Goal: Task Accomplishment & Management: Complete application form

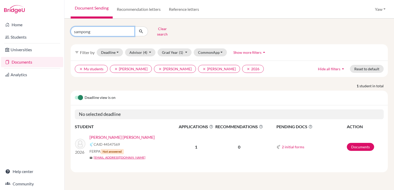
click at [129, 28] on input "sampong" at bounding box center [103, 32] width 64 height 10
type input "zoe"
click button "submit" at bounding box center [141, 32] width 14 height 10
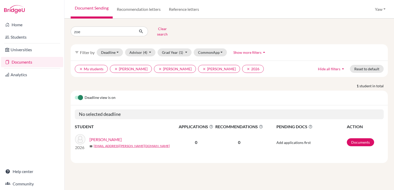
click at [211, 175] on div "zoe Clear search filter_list Filter by Deadline - Select a date range Or double…" at bounding box center [228, 105] width 329 height 172
click at [107, 137] on link "[PERSON_NAME]" at bounding box center [105, 140] width 32 height 6
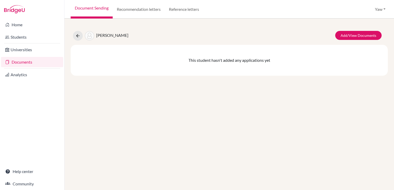
click at [24, 61] on link "Documents" at bounding box center [32, 62] width 62 height 10
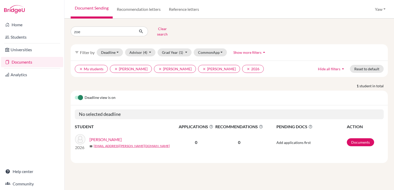
click at [22, 63] on link "Documents" at bounding box center [32, 62] width 62 height 10
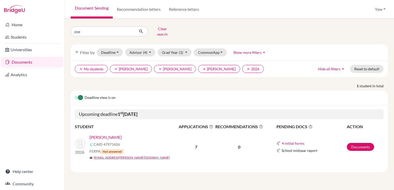
click at [105, 134] on link "[PERSON_NAME]" at bounding box center [105, 137] width 32 height 6
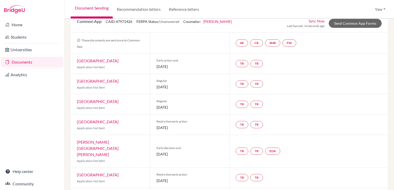
scroll to position [42, 0]
